Goal: Task Accomplishment & Management: Use online tool/utility

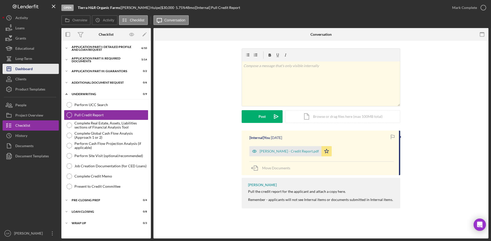
click at [34, 71] on button "Icon/Dashboard Dashboard" at bounding box center [31, 69] width 56 height 10
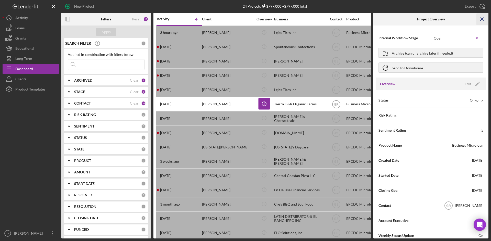
click at [480, 15] on icon "Icon/Menu Close" at bounding box center [481, 19] width 11 height 11
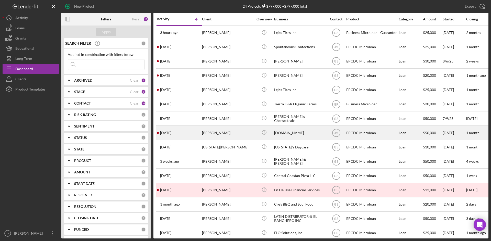
click at [246, 136] on div "[PERSON_NAME]" at bounding box center [227, 133] width 51 height 14
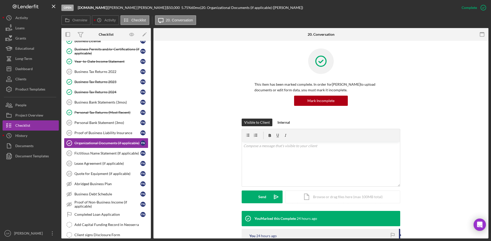
scroll to position [44, 0]
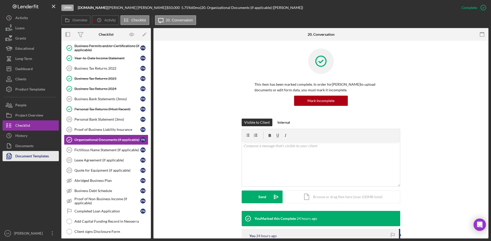
click at [35, 155] on div "Document Templates" at bounding box center [31, 156] width 33 height 11
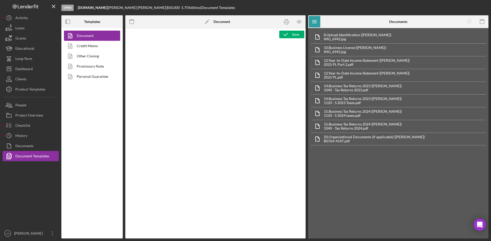
type textarea "<pre style="text-align: right"><span style="font-size: 10pt">OFFICE </span><str…"
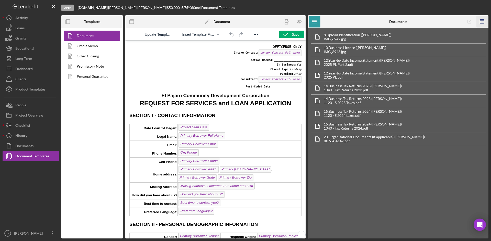
click at [482, 19] on icon "button" at bounding box center [481, 21] width 11 height 11
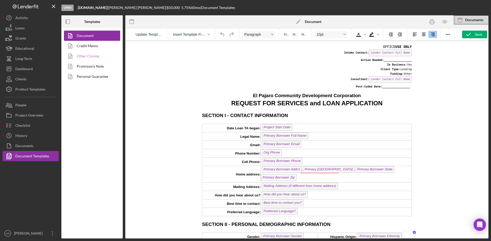
click at [82, 60] on link "Other Closing" at bounding box center [91, 56] width 54 height 10
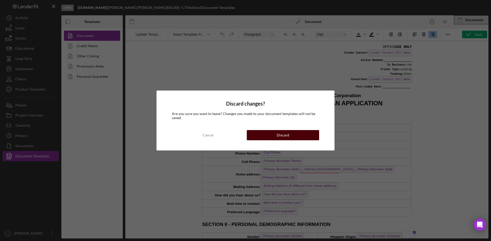
click at [301, 134] on button "Discard" at bounding box center [283, 135] width 72 height 10
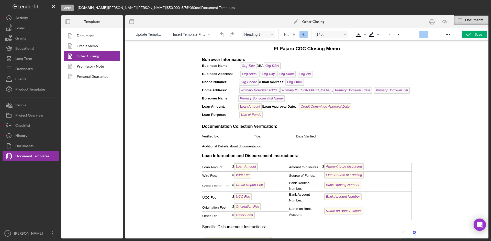
click at [285, 67] on p "Borrower Information: Business Name: Org Title DBA Org DBA ﻿ Business Address: …" at bounding box center [306, 88] width 209 height 63
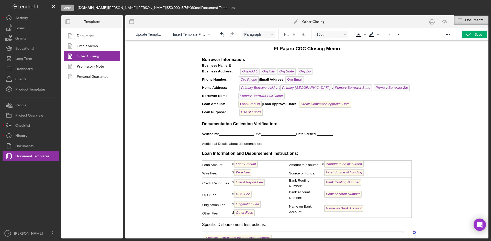
click at [260, 65] on p "Borrower Information: Business Name: E Business Address: Org [GEOGRAPHIC_DATA] …" at bounding box center [306, 87] width 209 height 61
click at [442, 24] on icon "button" at bounding box center [443, 21] width 11 height 11
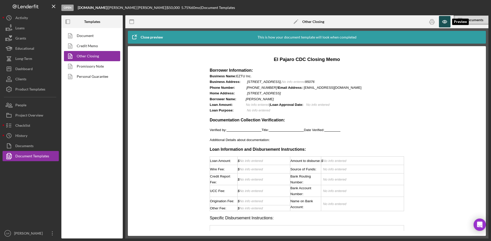
click at [442, 27] on icon "button" at bounding box center [443, 21] width 11 height 11
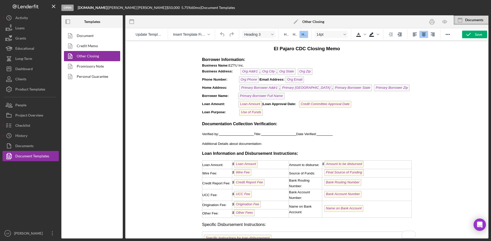
click at [315, 73] on p "Borrower Information: Business Name: EZTU Inc. Business Address: Org Addr1 [GEO…" at bounding box center [306, 87] width 209 height 61
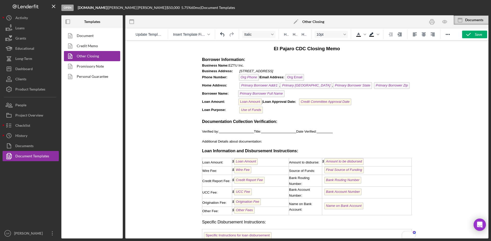
click at [260, 78] on em "\" at bounding box center [259, 77] width 1 height 4
click at [443, 25] on icon "button" at bounding box center [443, 21] width 11 height 11
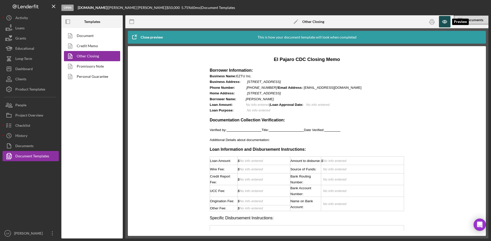
click at [443, 25] on icon "button" at bounding box center [443, 21] width 11 height 11
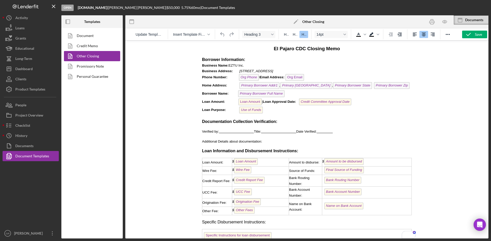
click at [263, 73] on em "[STREET_ADDRESS]" at bounding box center [256, 71] width 34 height 4
click at [445, 21] on icon "button" at bounding box center [443, 21] width 11 height 11
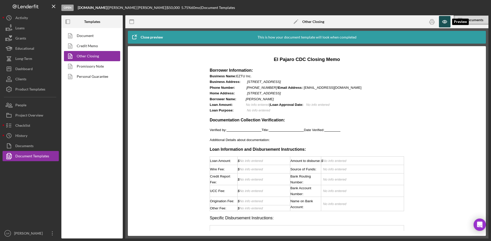
click at [445, 21] on icon "button" at bounding box center [443, 21] width 11 height 11
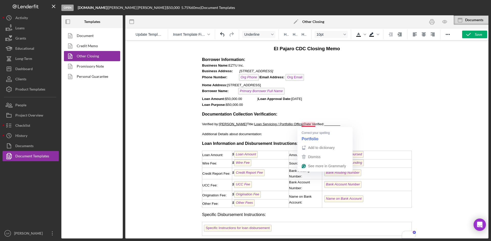
click at [304, 123] on span "Loan Servicing / Portfollio Officer" at bounding box center [279, 124] width 50 height 4
click at [339, 125] on span "To enrich screen reader interactions, please activate Accessibility in Grammarl…" at bounding box center [331, 124] width 16 height 4
click at [261, 156] on div "$ Loan Amount" at bounding box center [260, 155] width 56 height 8
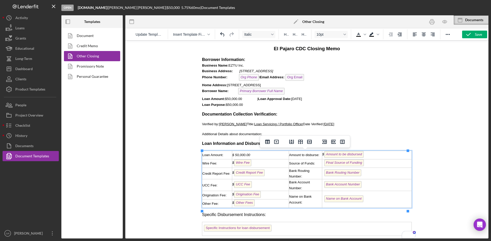
click at [259, 167] on div "$ Wire Fee" at bounding box center [260, 164] width 56 height 8
click at [272, 176] on div "$ Credit Report Fee" at bounding box center [260, 174] width 56 height 8
click at [264, 189] on div "$ UCC Fee" at bounding box center [260, 185] width 56 height 8
click at [276, 200] on div "$ Origination Fee" at bounding box center [260, 195] width 56 height 8
click at [271, 200] on div "$ Origination Fee ﻿" at bounding box center [260, 195] width 56 height 8
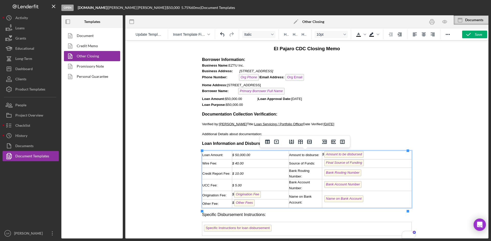
click at [272, 200] on div "$ Origination Fee ﻿" at bounding box center [260, 195] width 56 height 8
click at [273, 199] on div "$ Origination Fee ﻿" at bounding box center [260, 195] width 56 height 8
click at [272, 200] on div "$ Origination Fee ﻿" at bounding box center [260, 195] width 56 height 8
click at [266, 208] on div "$ Other Fees" at bounding box center [260, 204] width 56 height 8
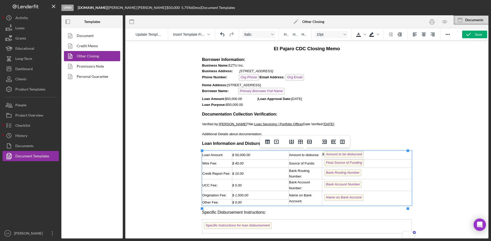
click at [382, 154] on div "$ Amount to be disbursed ﻿" at bounding box center [366, 155] width 89 height 8
click at [365, 168] on div "Final Source of Funding" at bounding box center [366, 164] width 89 height 8
click at [353, 166] on div "To enrich screen reader interactions, please activate Accessibility in Grammarl…" at bounding box center [366, 164] width 89 height 6
click at [374, 178] on div "Bank Routing Number" at bounding box center [366, 174] width 89 height 8
click at [370, 185] on div "Bank Account Number" at bounding box center [366, 185] width 89 height 8
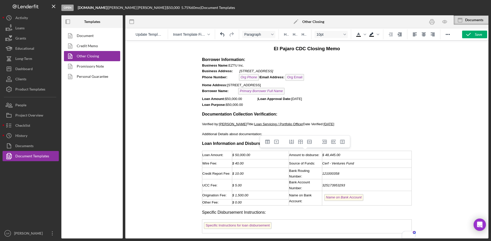
click at [392, 131] on p "Additional Details about documentation:" at bounding box center [306, 134] width 209 height 6
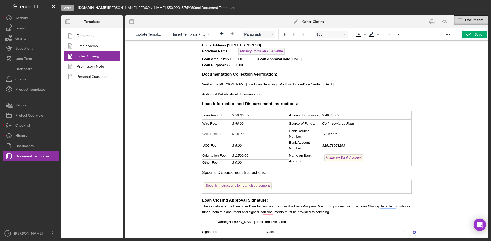
scroll to position [43, 0]
click at [361, 156] on div "Name on Bank Account" at bounding box center [366, 159] width 89 height 8
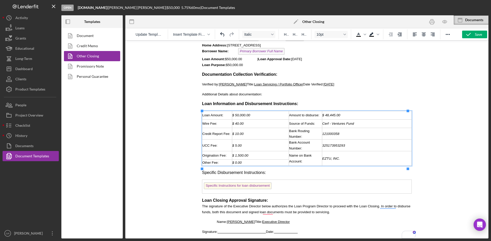
click at [239, 57] on span "Loan Amount: $50,000.00 | Loan Approval Date: 8/28/2025" at bounding box center [252, 59] width 100 height 4
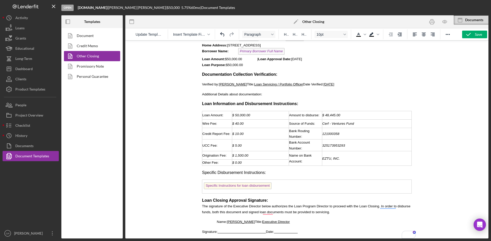
click at [285, 189] on td "Specific Instructions for loan disbursement" at bounding box center [306, 187] width 209 height 14
click at [173, 164] on div at bounding box center [306, 139] width 363 height 199
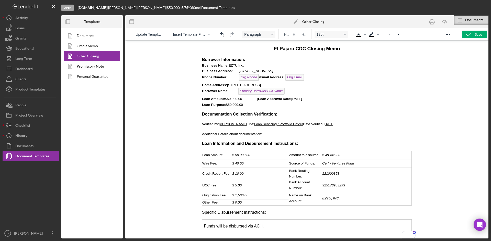
scroll to position [0, 0]
click at [445, 22] on icon "button" at bounding box center [443, 21] width 11 height 11
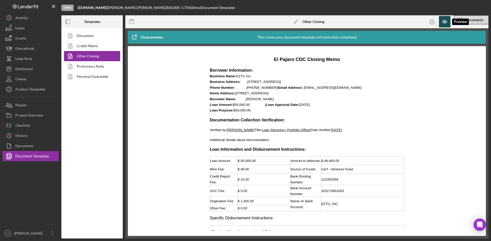
click at [445, 22] on icon "button" at bounding box center [443, 21] width 11 height 11
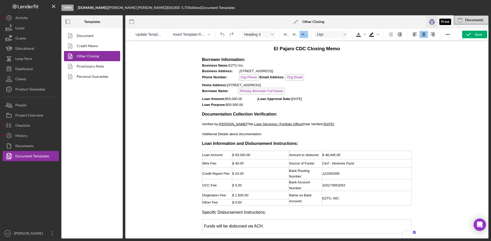
click at [431, 22] on icon "button" at bounding box center [431, 21] width 11 height 11
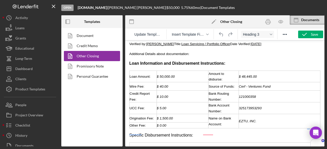
scroll to position [128, 0]
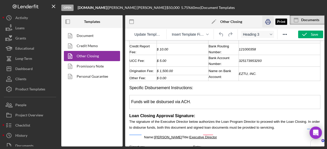
click at [268, 23] on rect "button" at bounding box center [268, 24] width 3 height 2
